Goal: Find specific page/section: Find specific page/section

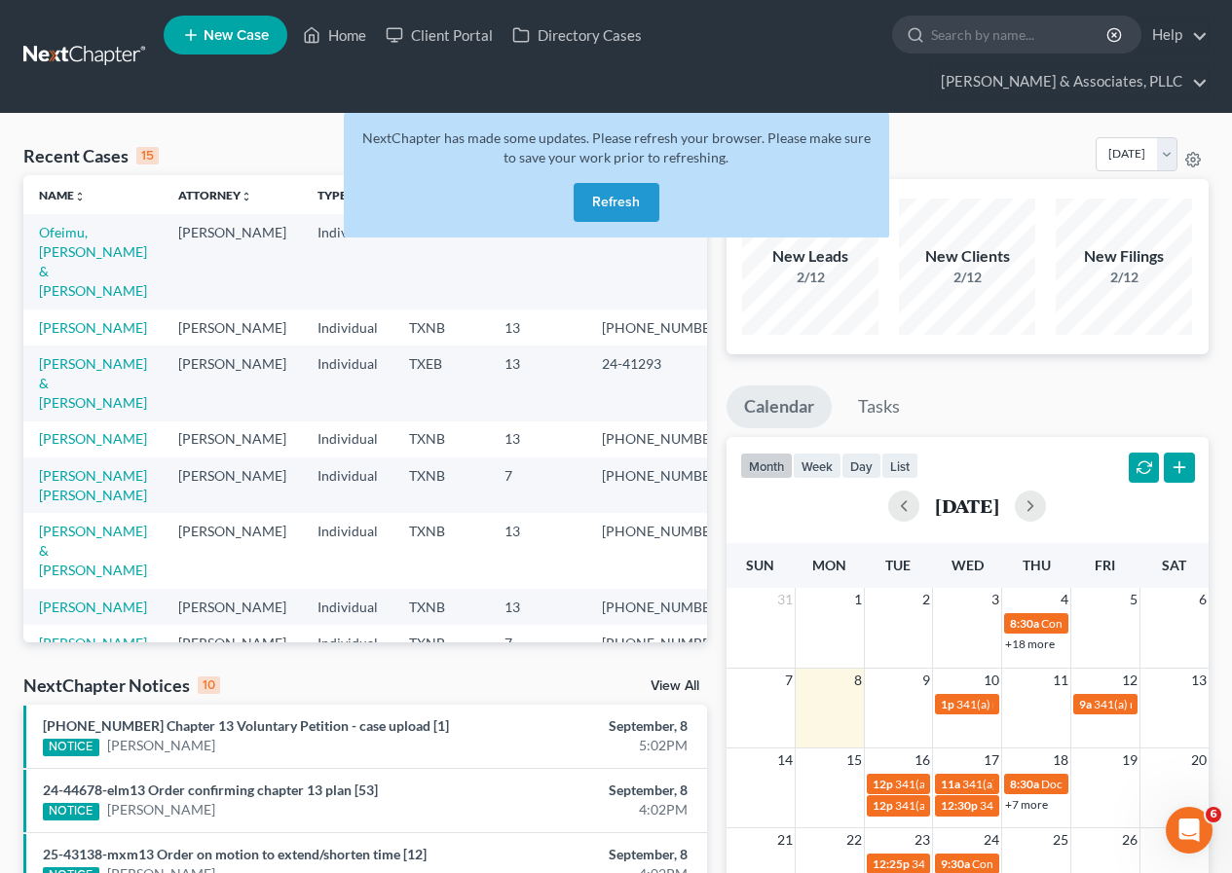
scroll to position [425, 0]
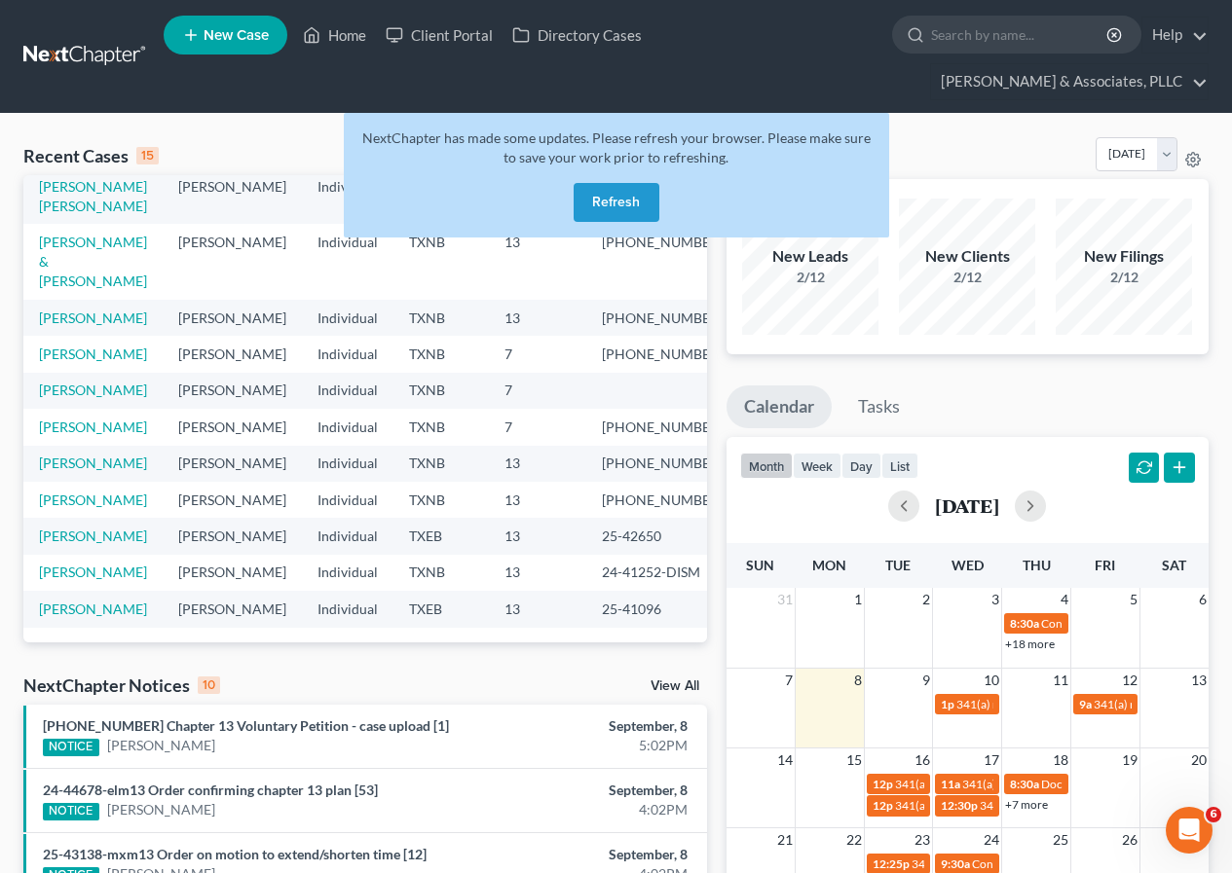
click at [625, 196] on button "Refresh" at bounding box center [616, 202] width 86 height 39
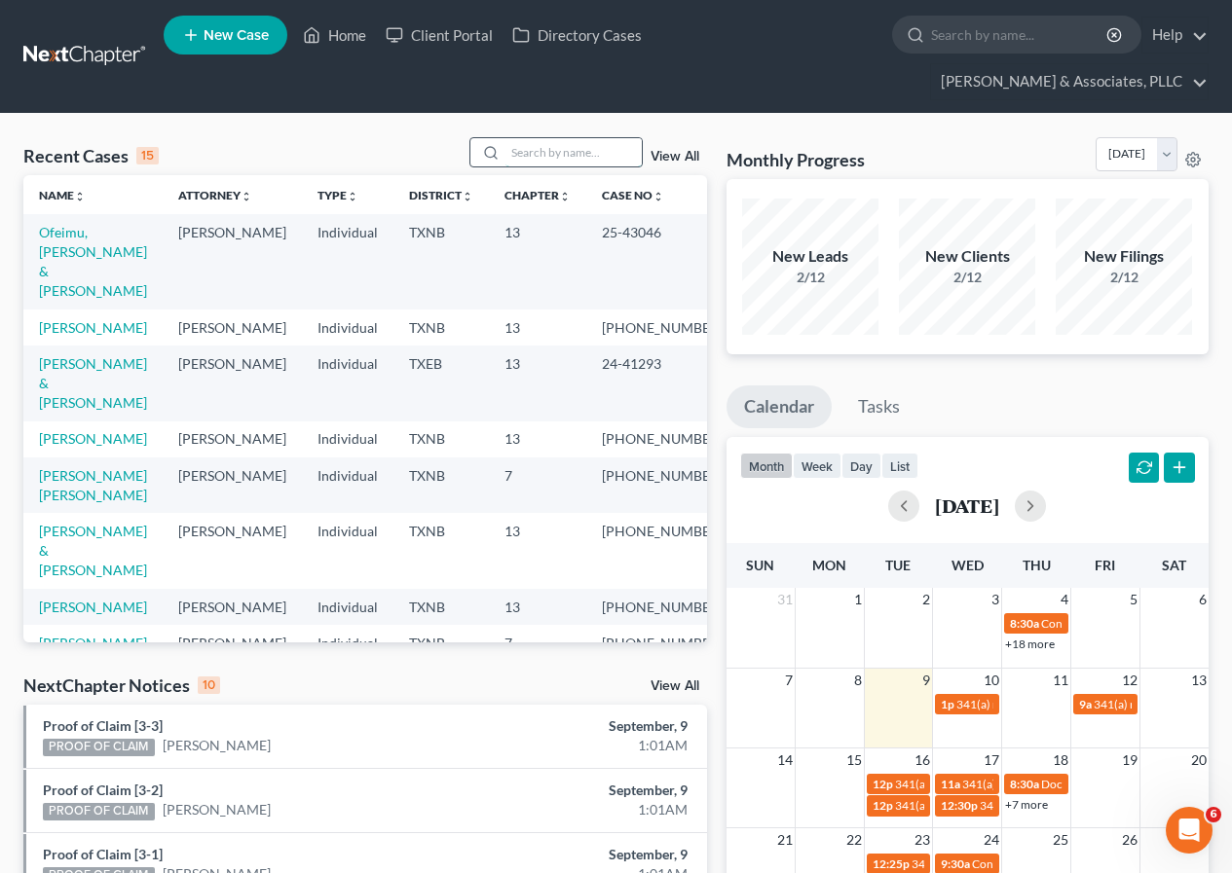
click at [567, 164] on input "search" at bounding box center [573, 152] width 136 height 28
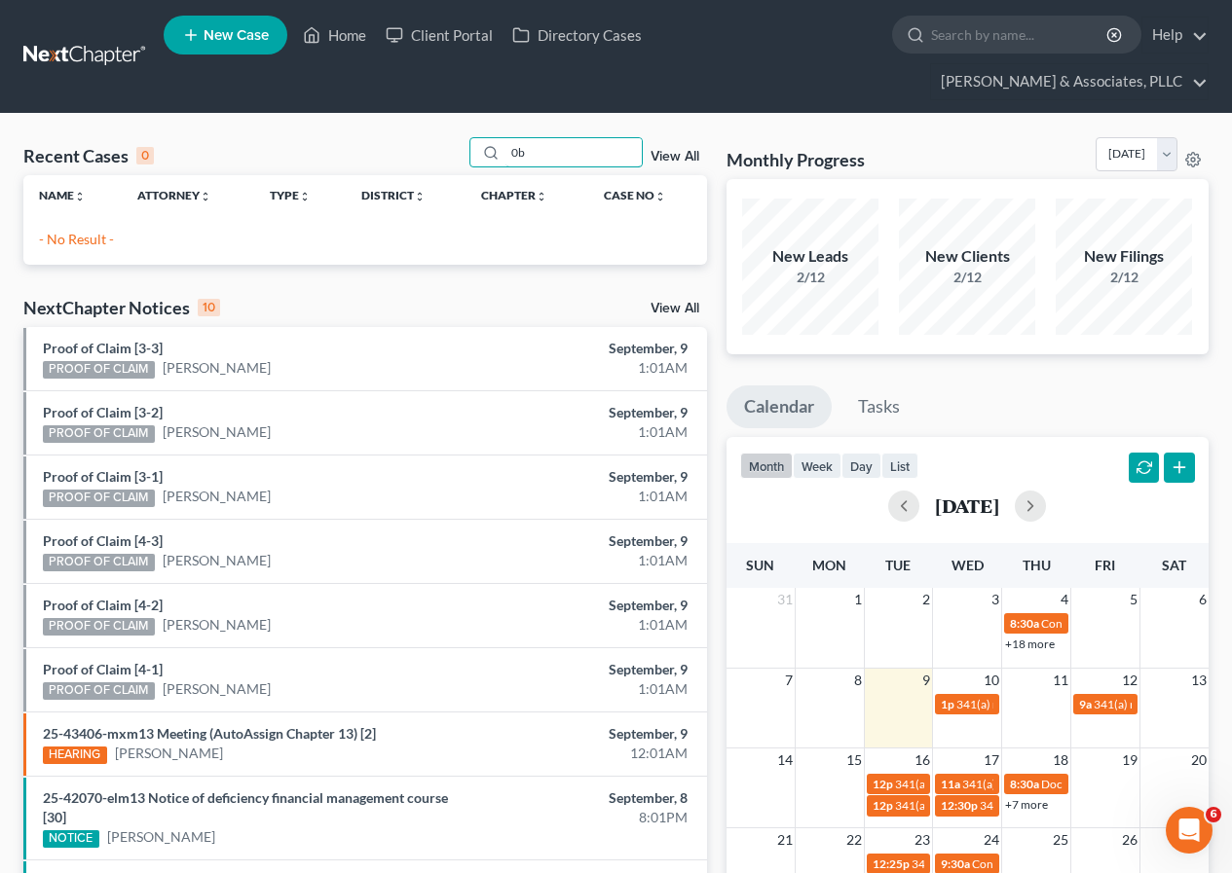
type input "0"
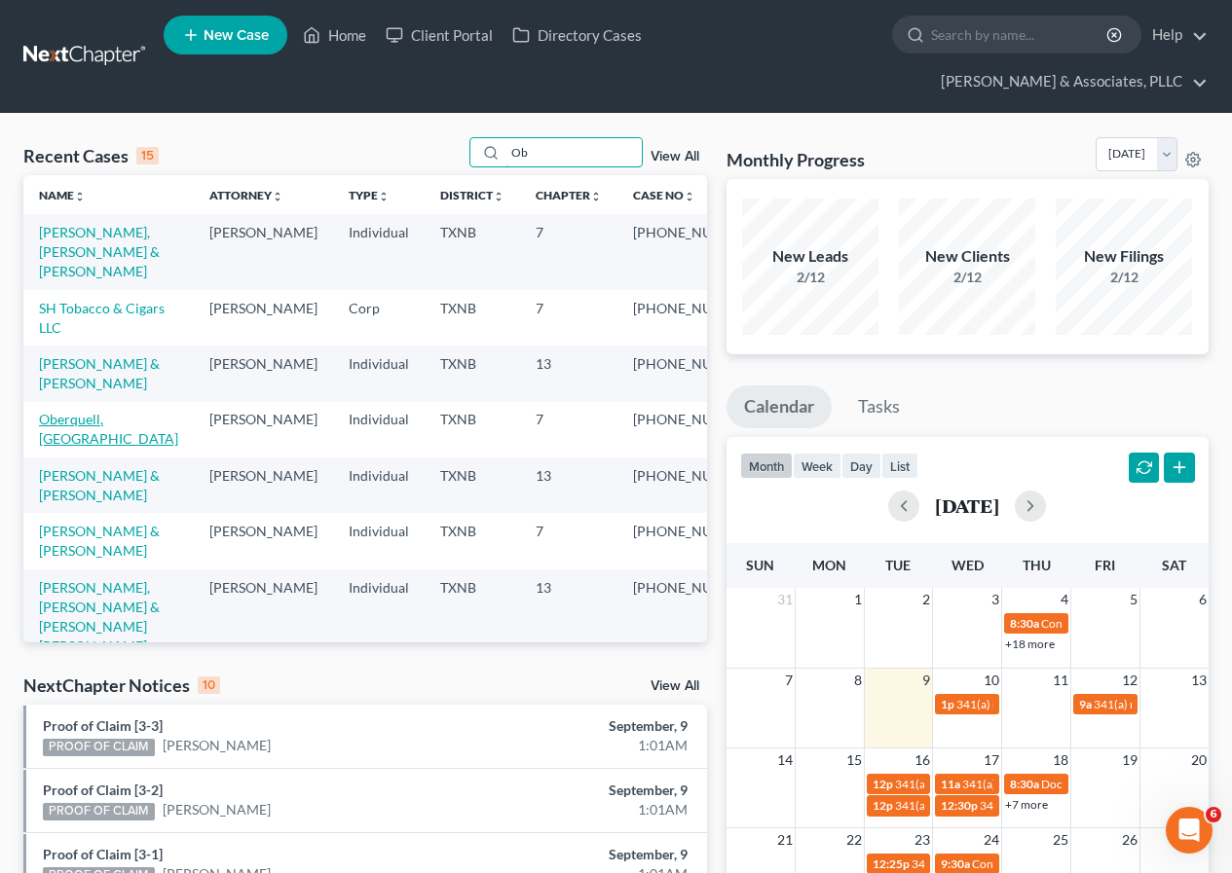
type input "Ob"
click at [97, 425] on link "Oberquell, [GEOGRAPHIC_DATA]" at bounding box center [108, 429] width 139 height 36
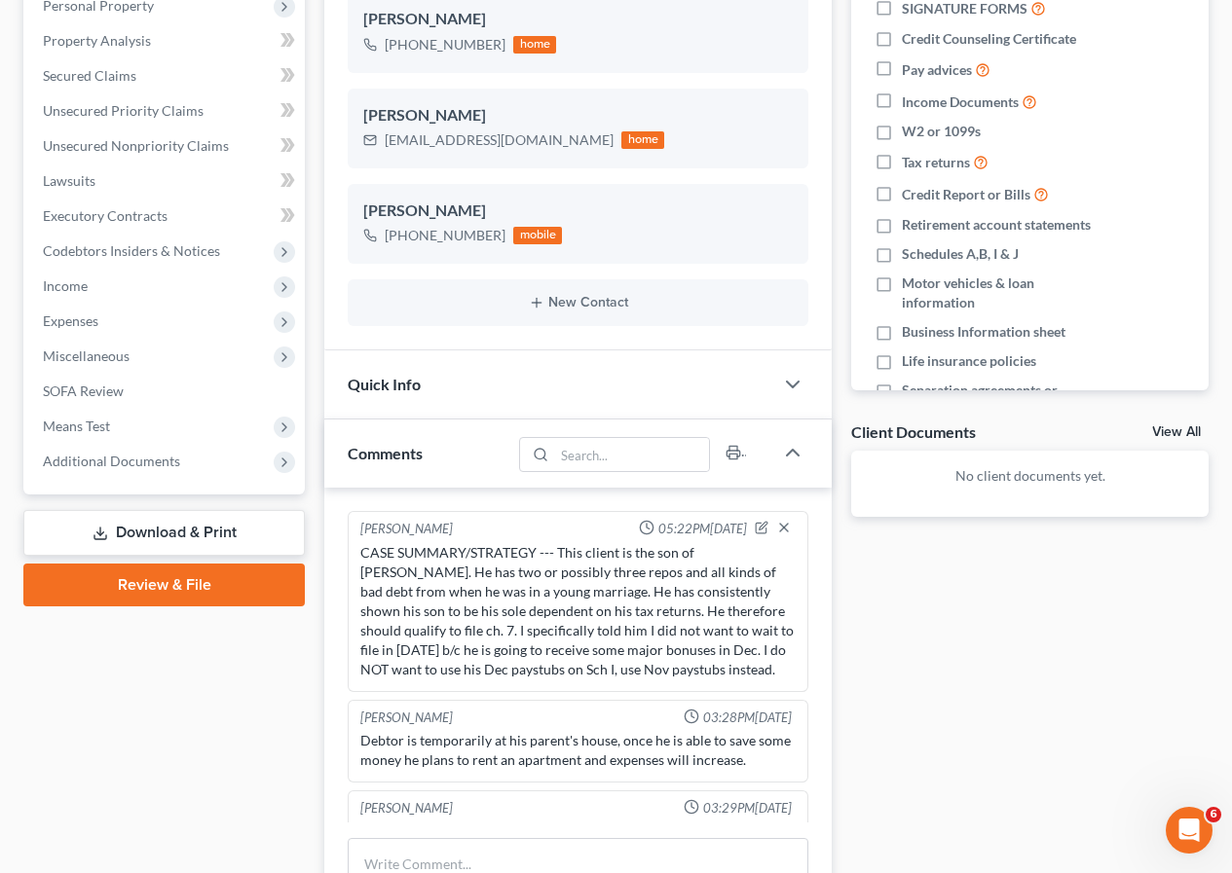
scroll to position [180, 0]
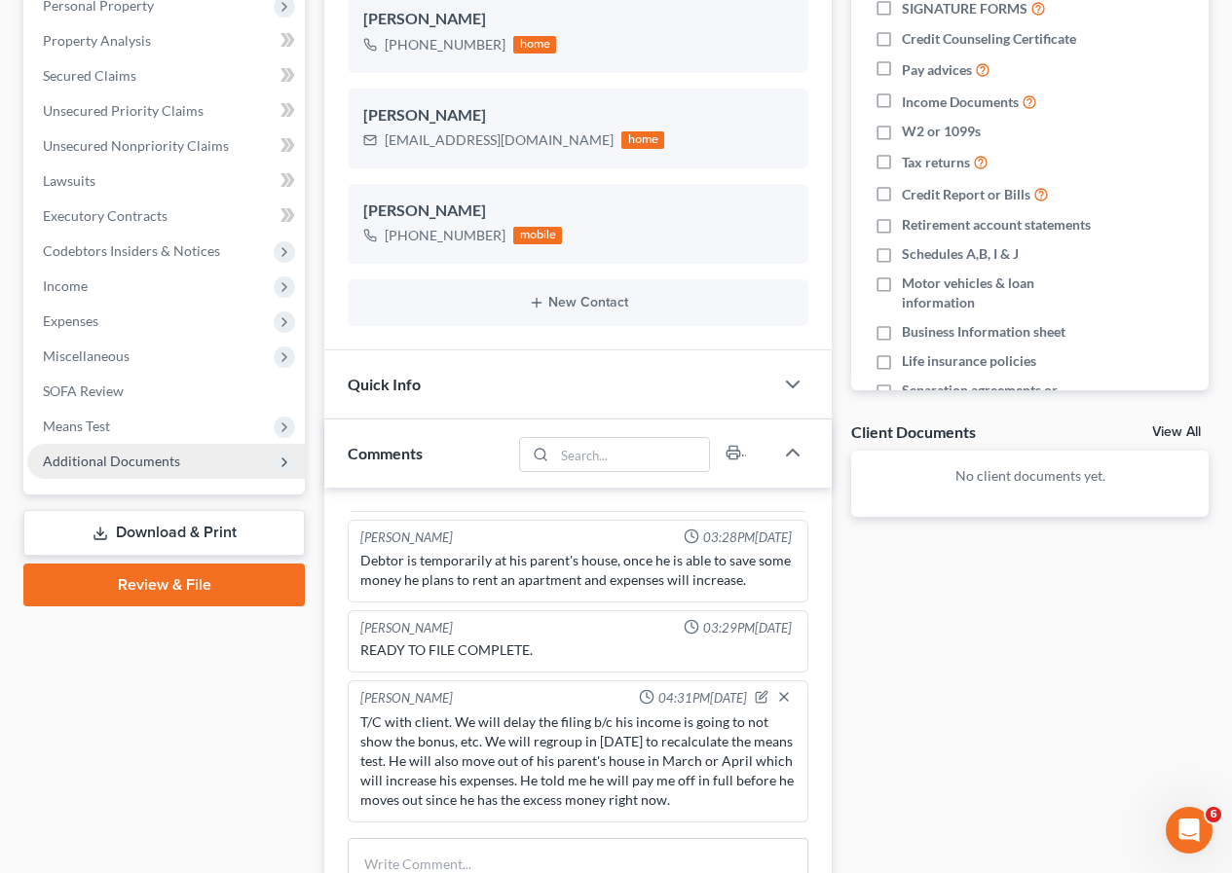
click at [146, 468] on span "Additional Documents" at bounding box center [111, 461] width 137 height 17
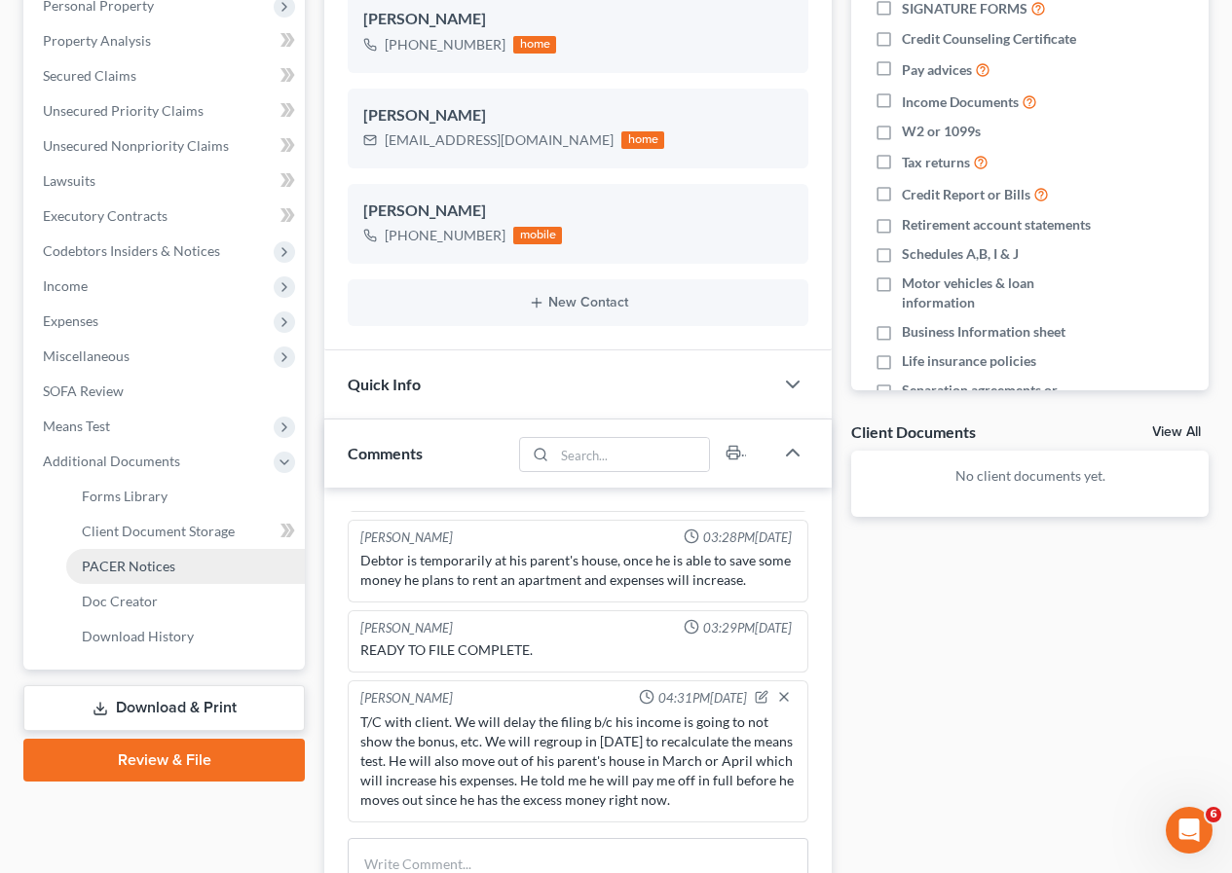
click at [139, 560] on span "PACER Notices" at bounding box center [128, 566] width 93 height 17
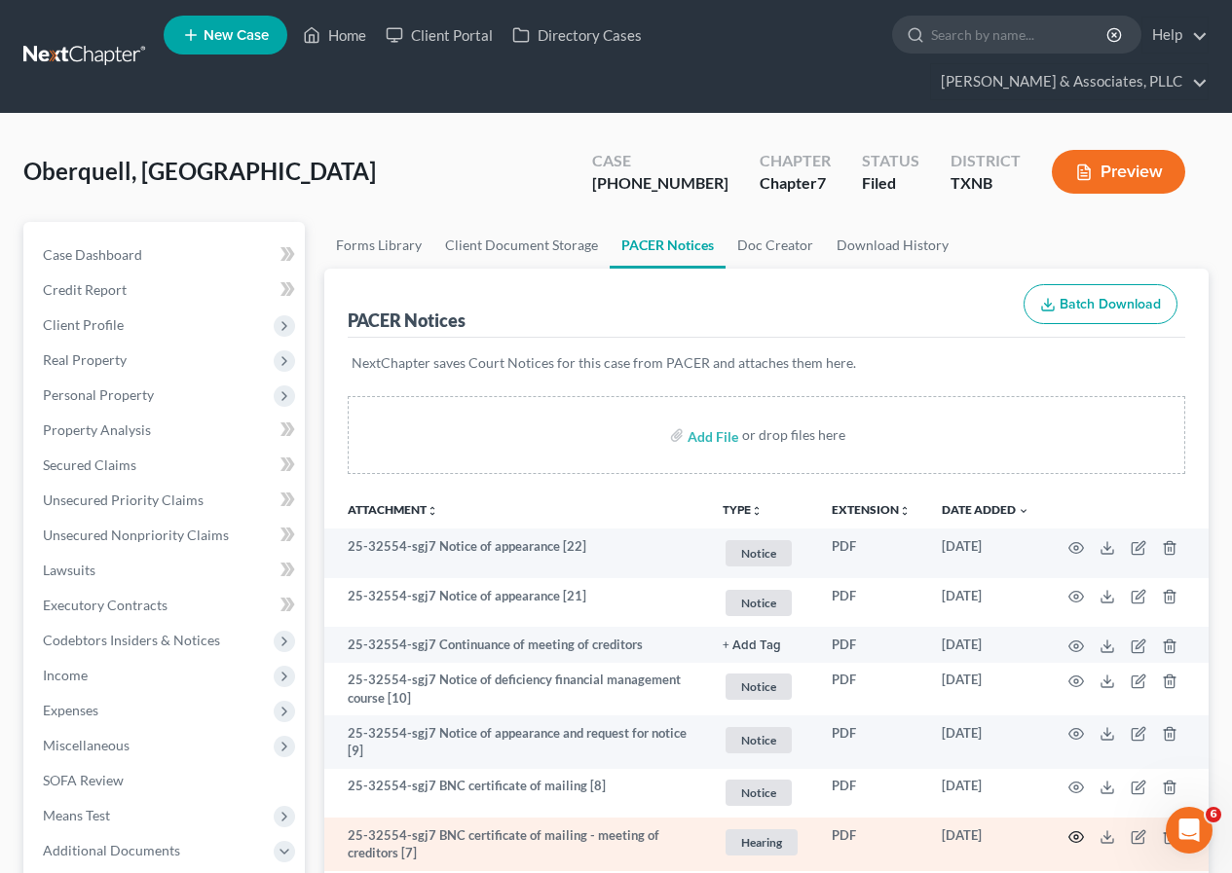
click at [1071, 837] on icon "button" at bounding box center [1076, 837] width 16 height 16
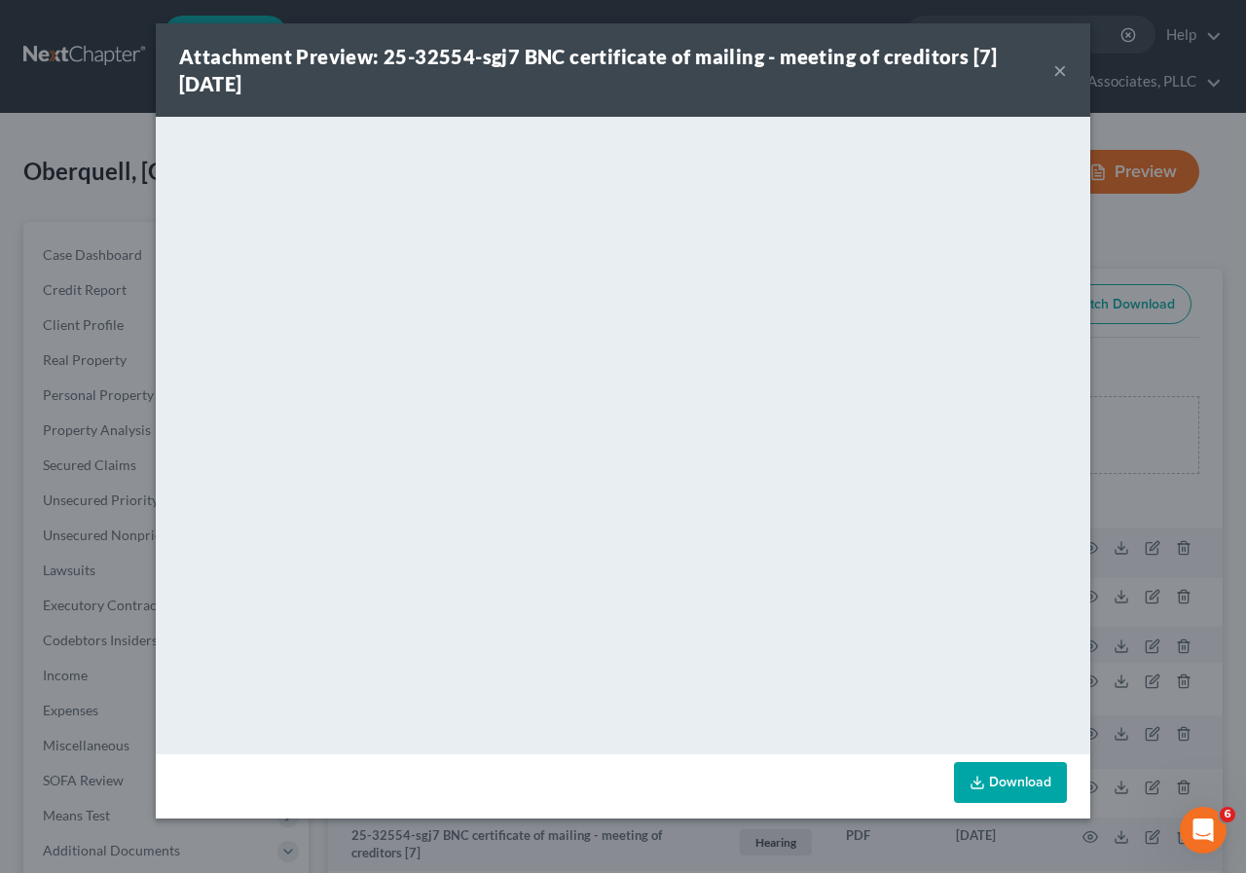
click at [1058, 70] on button "×" at bounding box center [1060, 69] width 14 height 23
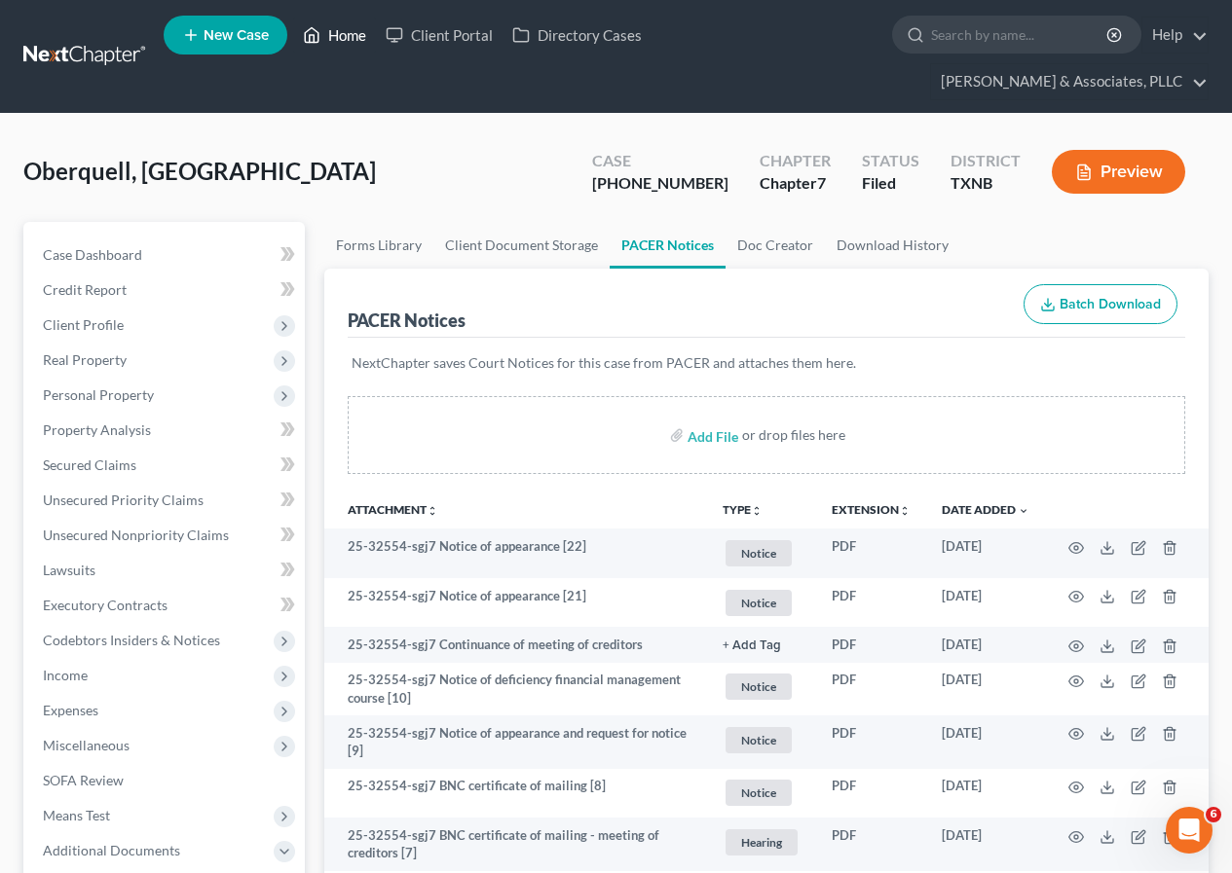
click at [341, 35] on link "Home" at bounding box center [334, 35] width 83 height 35
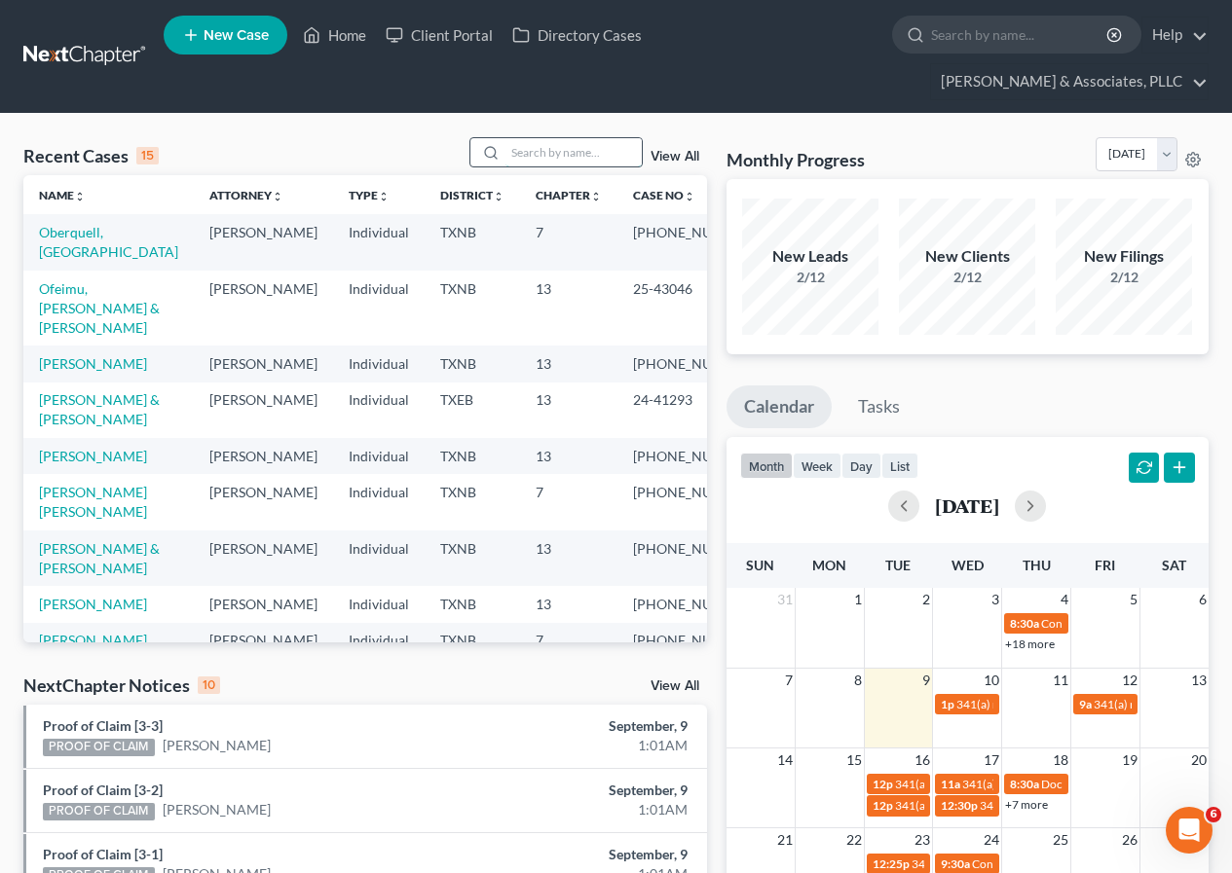
click at [553, 155] on input "search" at bounding box center [573, 152] width 136 height 28
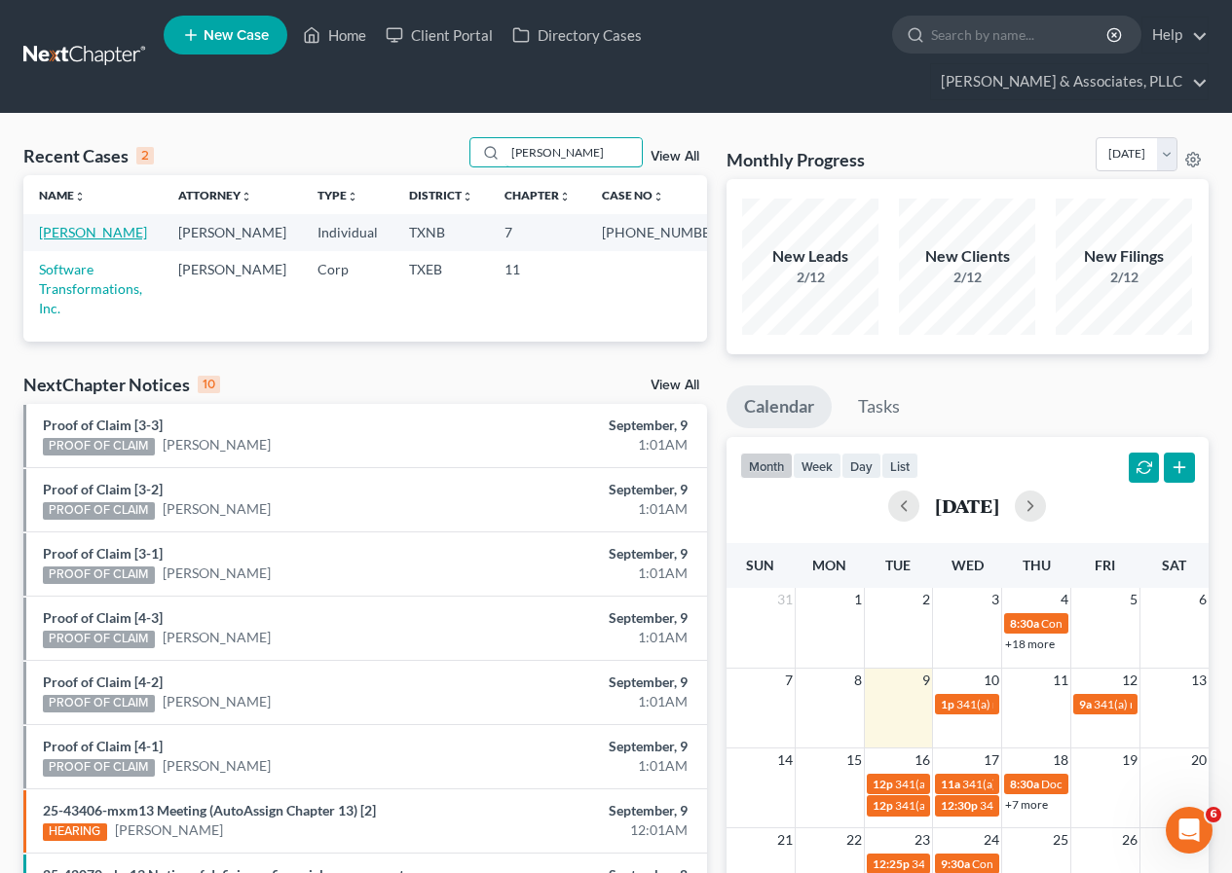
type input "[PERSON_NAME]"
click at [65, 235] on link "[PERSON_NAME]" at bounding box center [93, 232] width 108 height 17
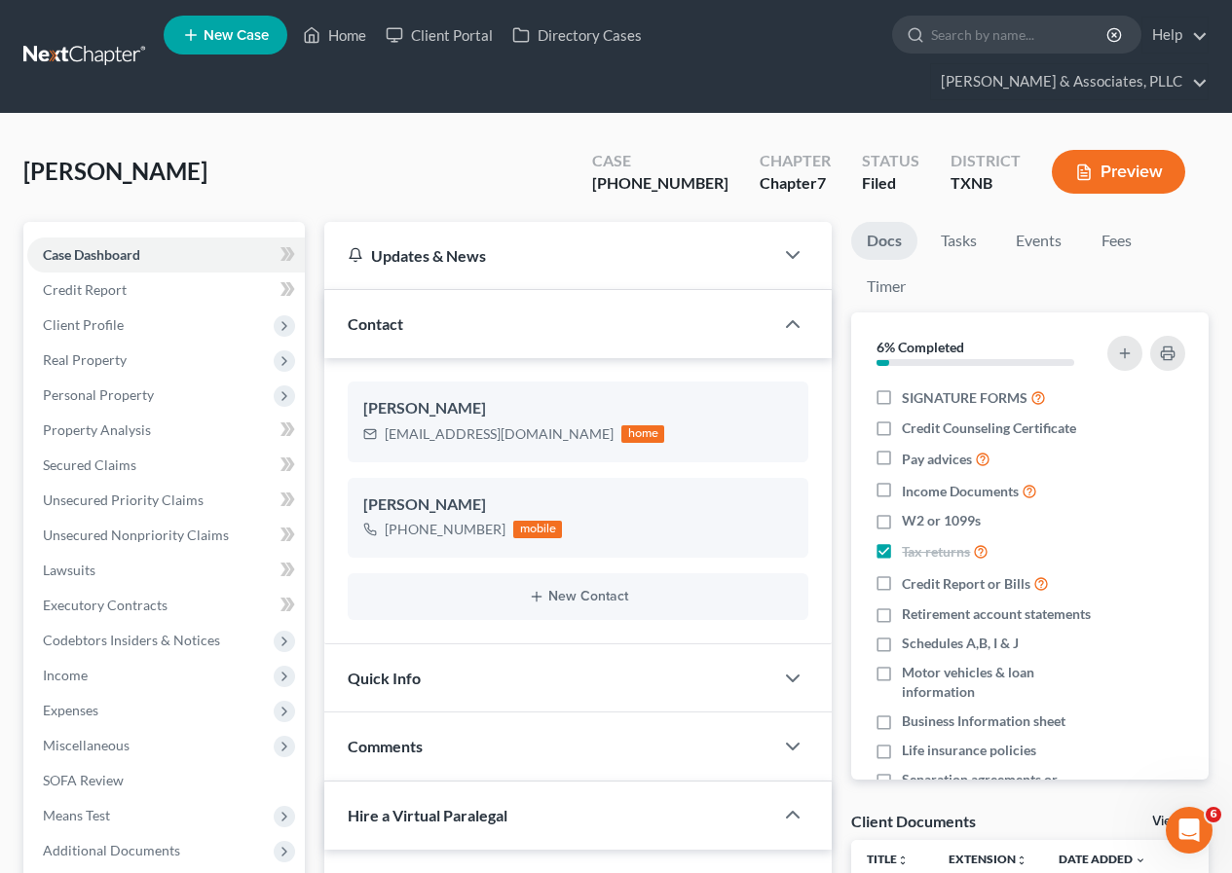
scroll to position [389, 0]
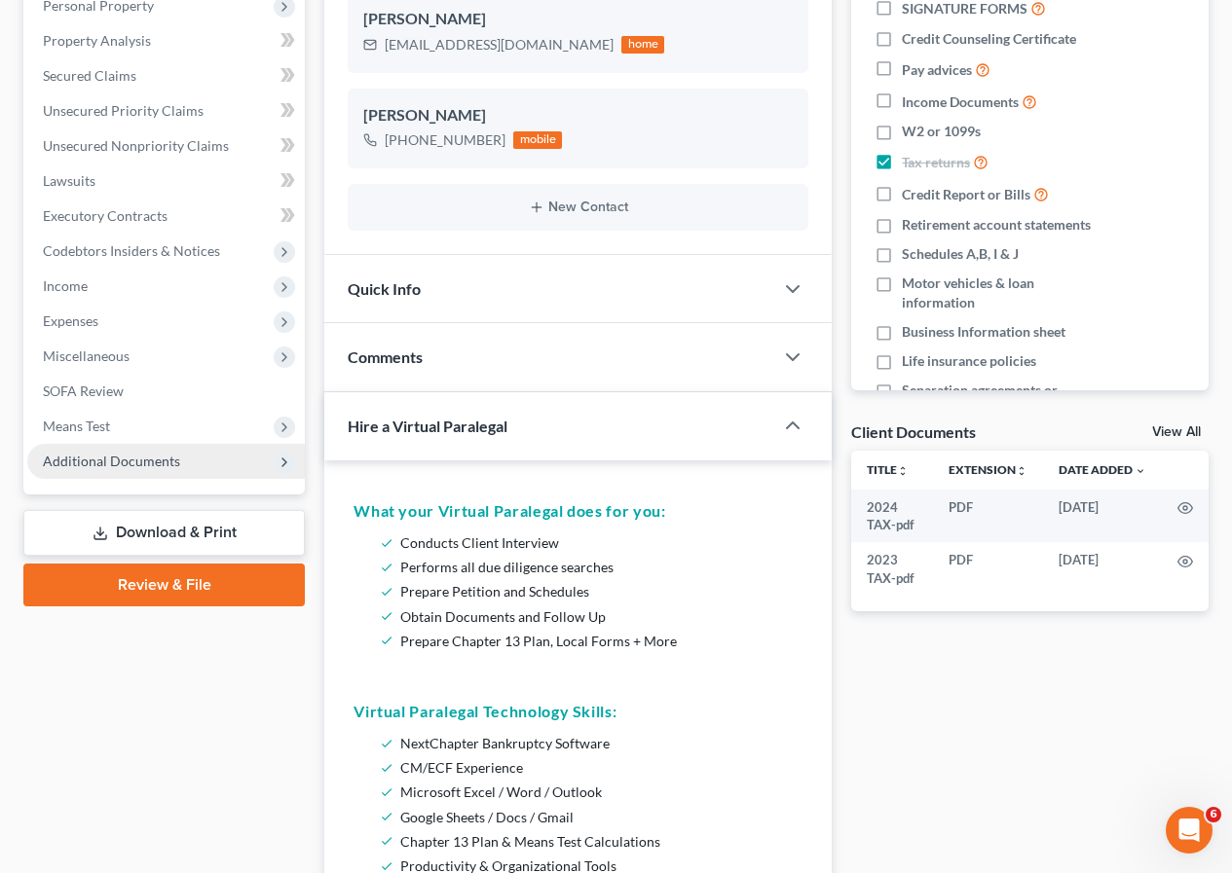
click at [155, 470] on span "Additional Documents" at bounding box center [165, 461] width 277 height 35
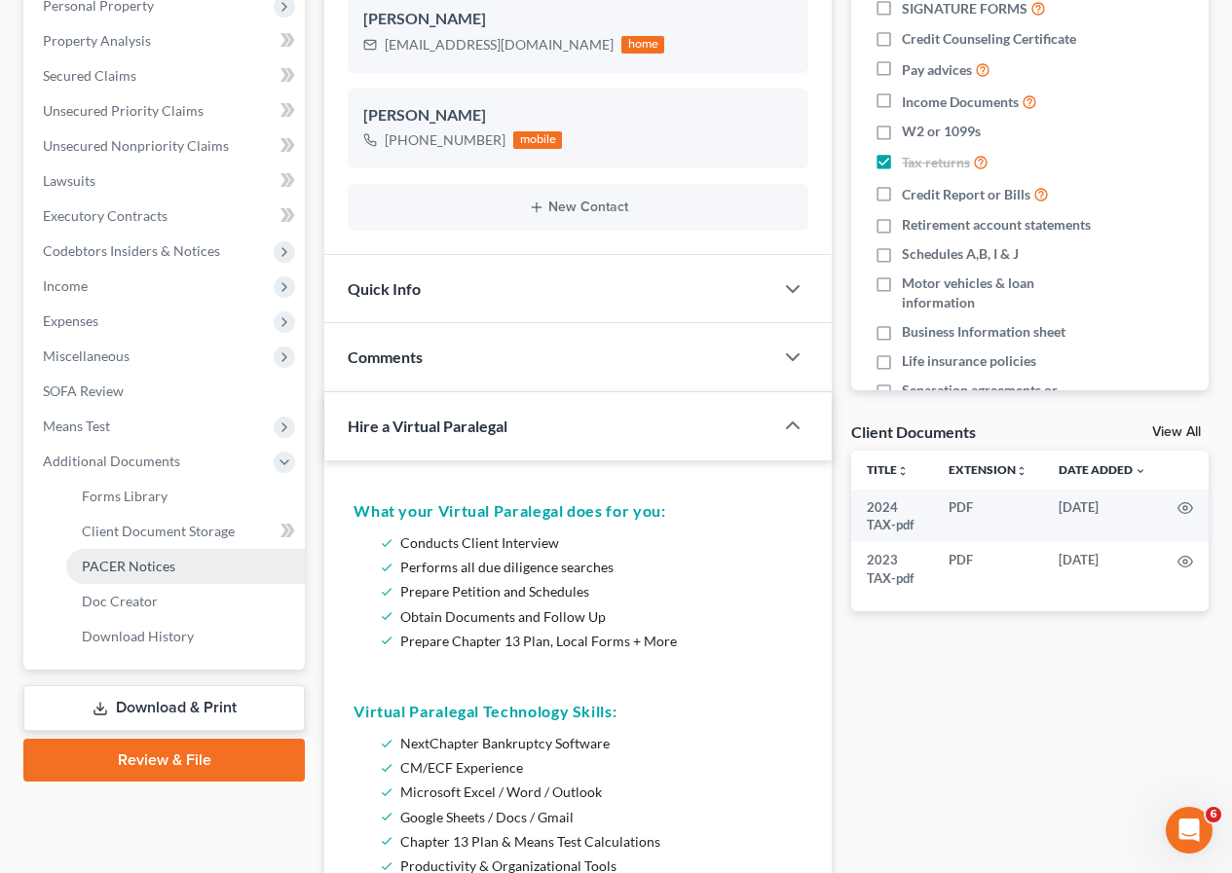
click at [156, 568] on span "PACER Notices" at bounding box center [128, 566] width 93 height 17
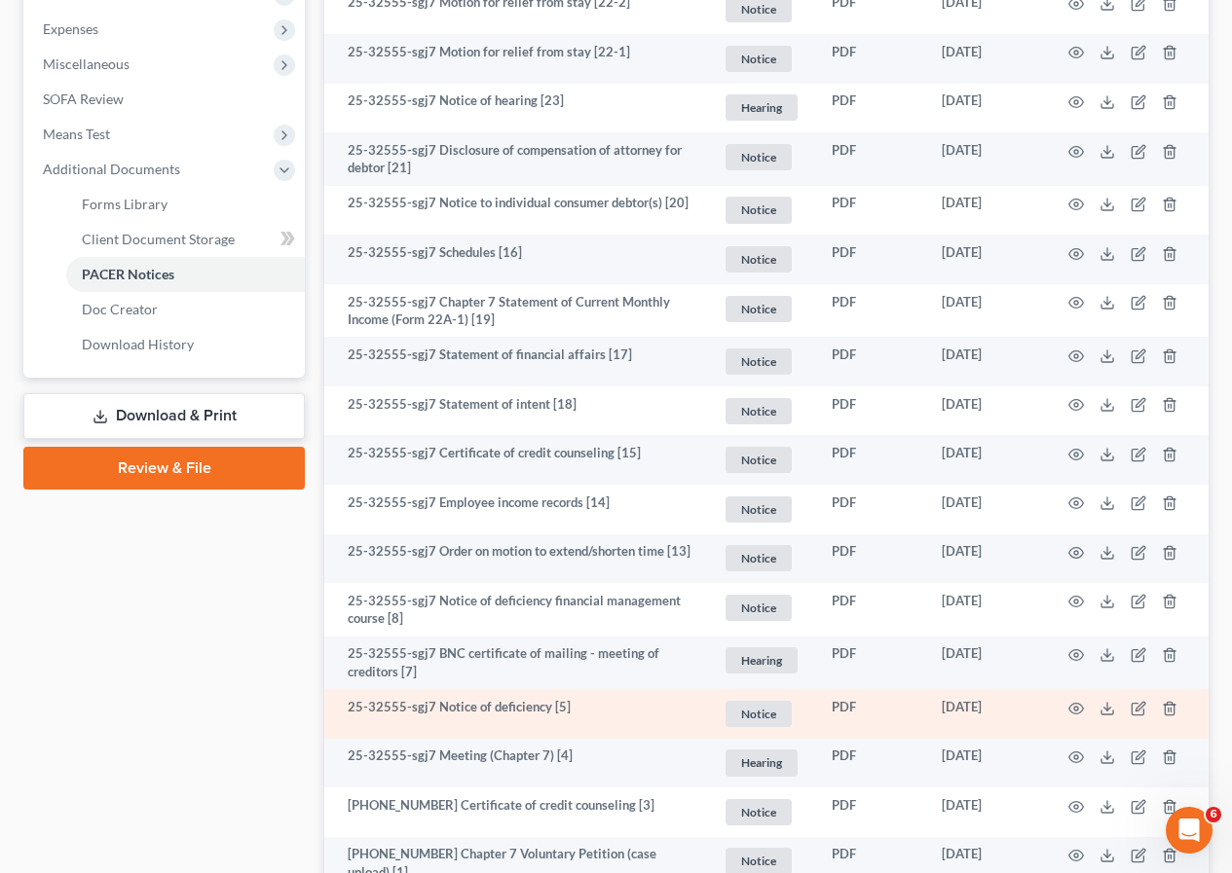
scroll to position [846, 0]
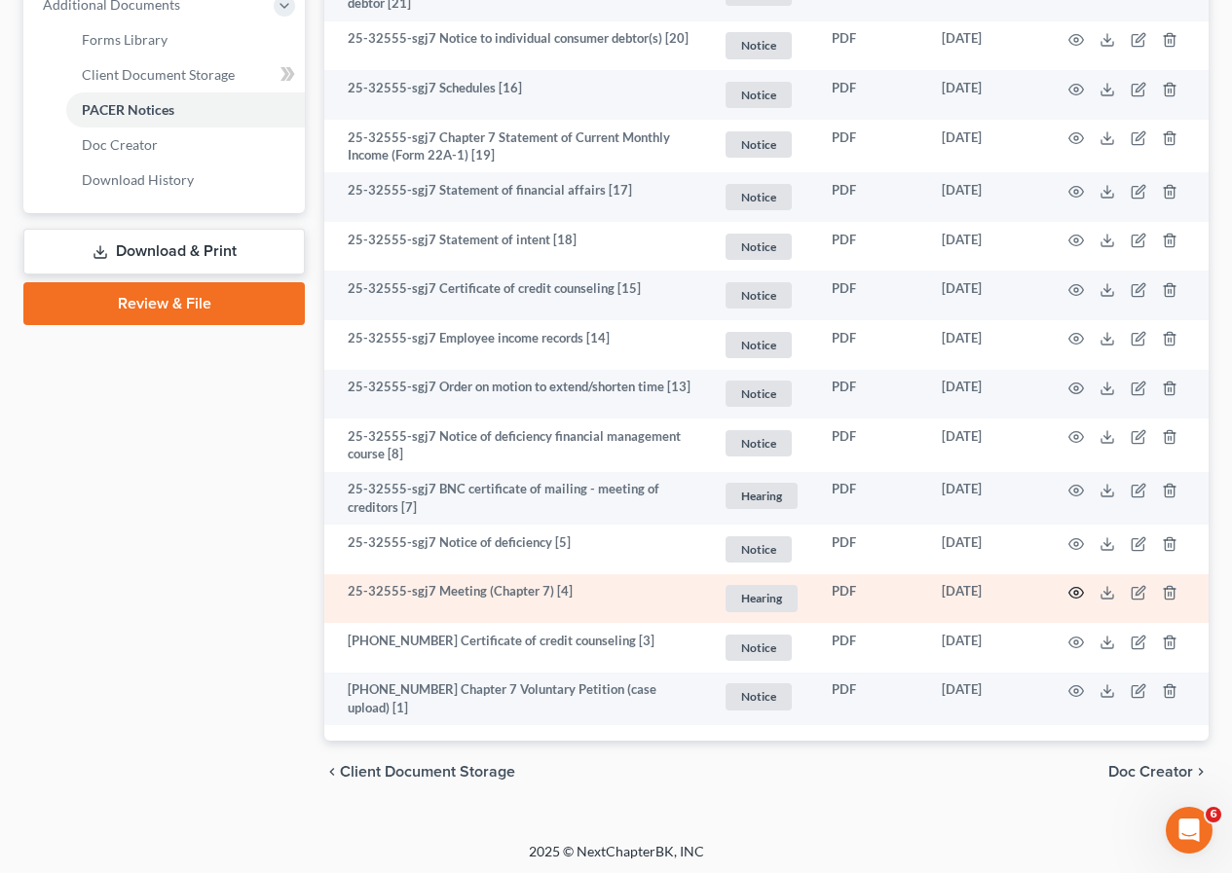
click at [1074, 595] on icon "button" at bounding box center [1076, 593] width 16 height 16
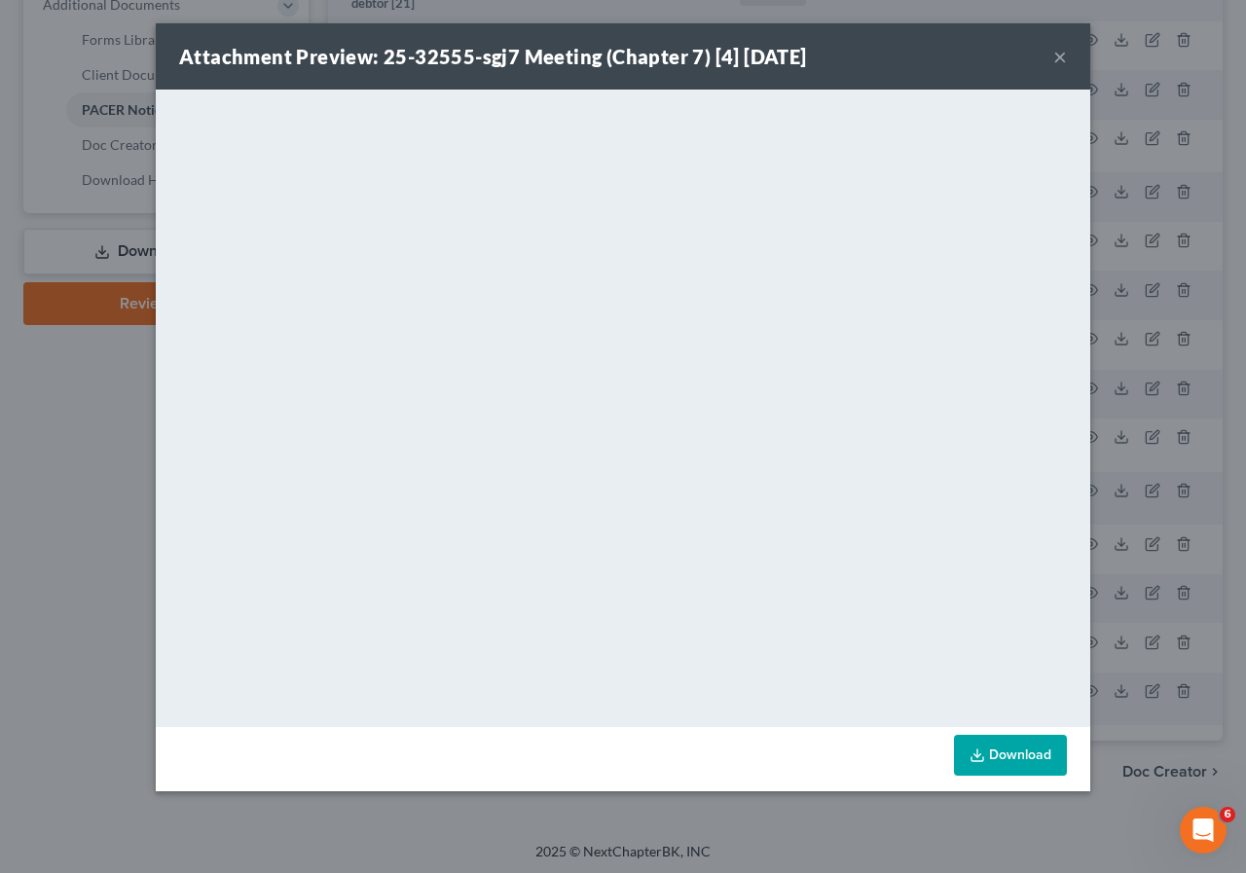
click at [1066, 57] on button "×" at bounding box center [1060, 56] width 14 height 23
